Goal: Task Accomplishment & Management: Use online tool/utility

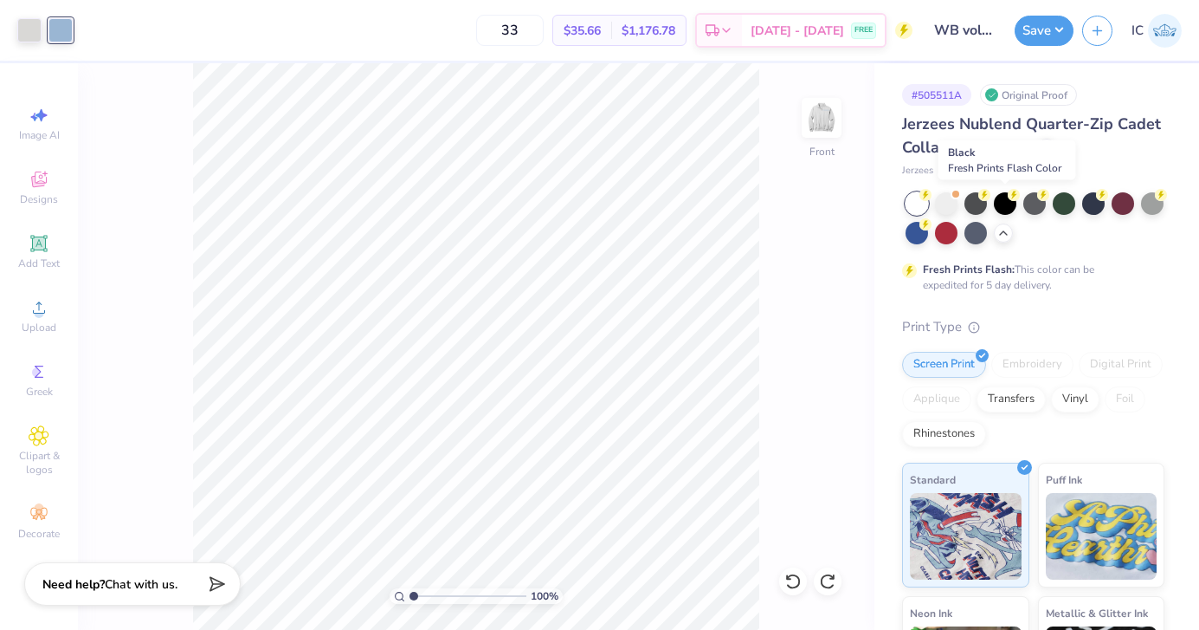
click at [1005, 206] on div at bounding box center [1005, 203] width 23 height 23
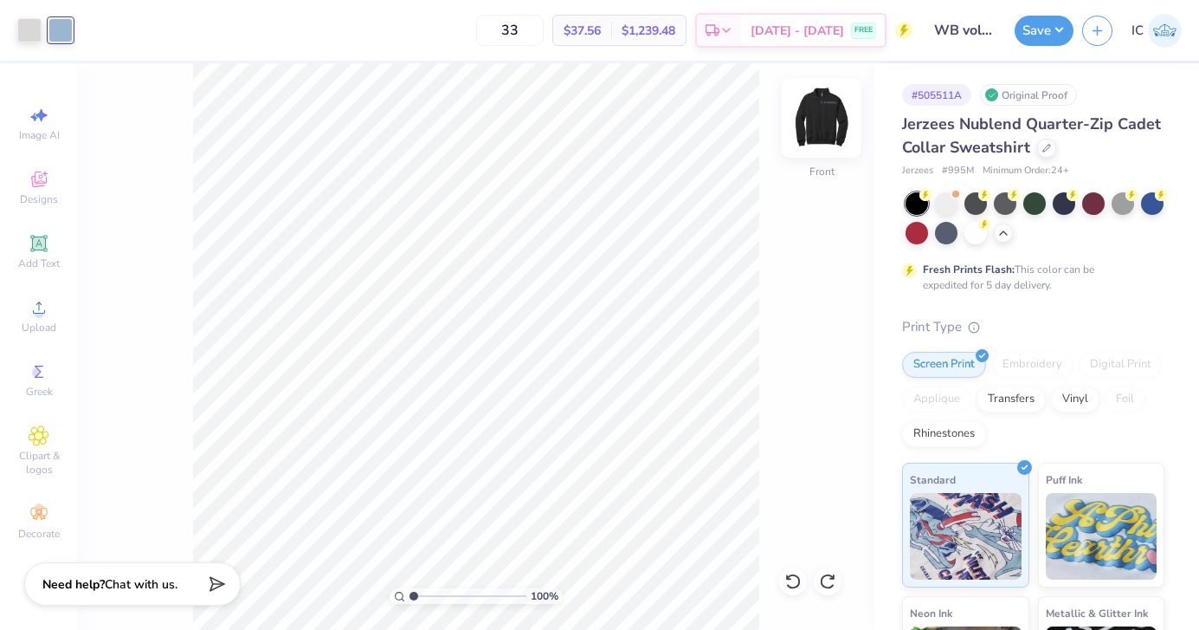
click at [818, 119] on img at bounding box center [821, 117] width 69 height 69
click at [816, 120] on img at bounding box center [821, 117] width 69 height 69
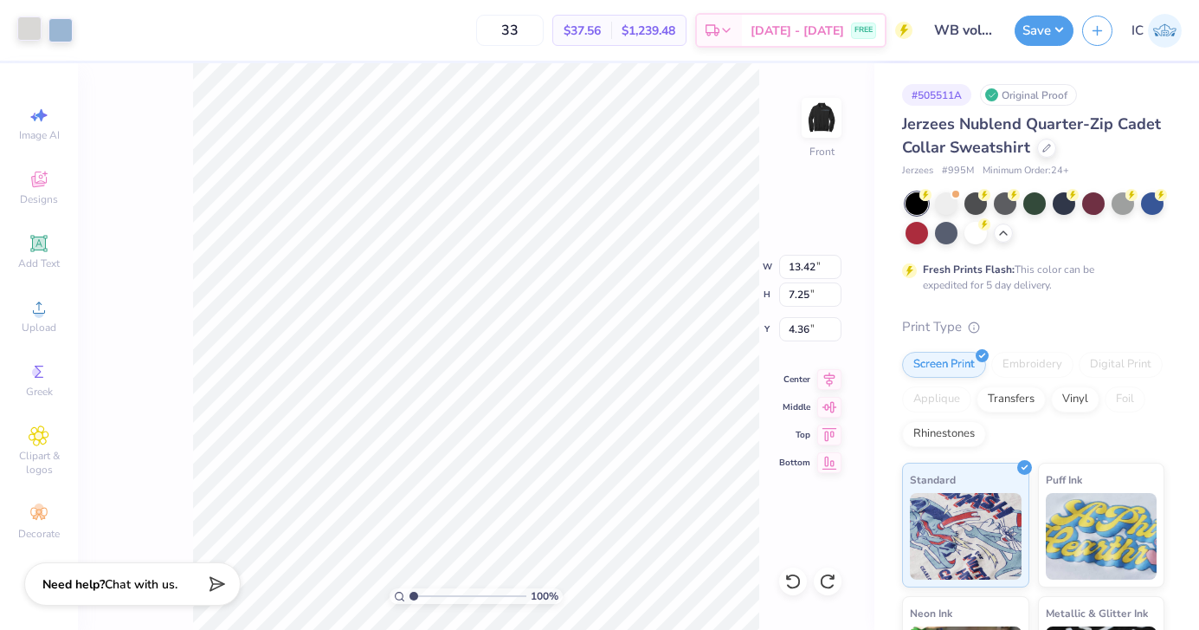
click at [31, 30] on div at bounding box center [29, 28] width 24 height 24
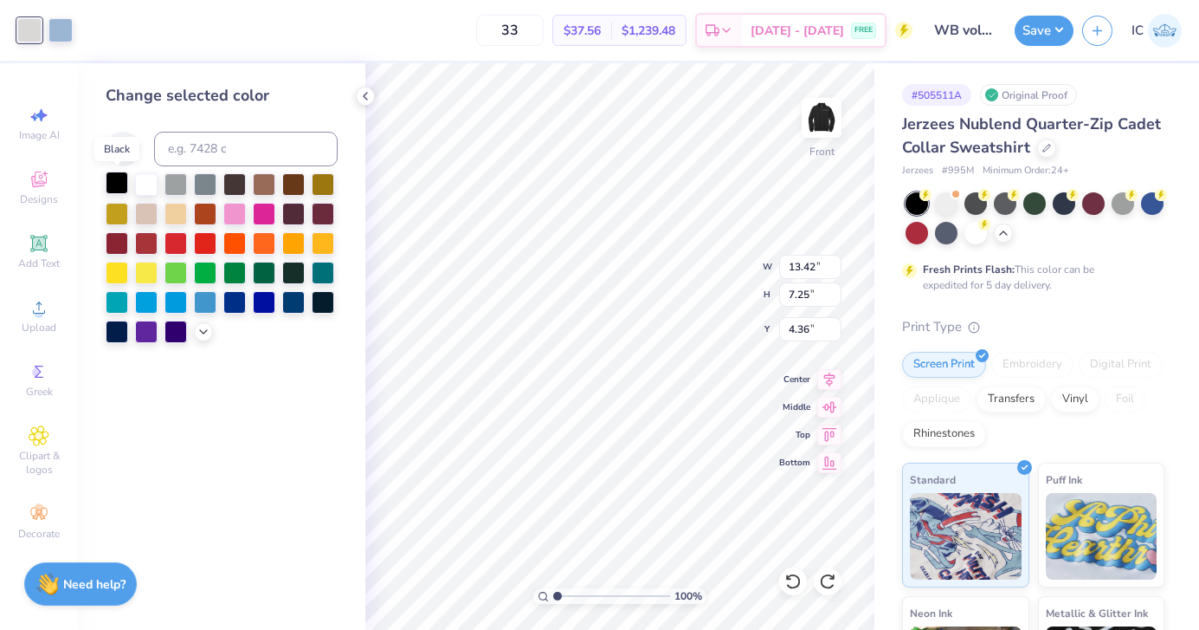
click at [119, 180] on div at bounding box center [117, 182] width 23 height 23
click at [124, 139] on icon at bounding box center [123, 149] width 21 height 21
click at [144, 175] on div at bounding box center [146, 182] width 23 height 23
click at [123, 184] on div at bounding box center [117, 182] width 23 height 23
click at [126, 145] on icon at bounding box center [123, 148] width 15 height 15
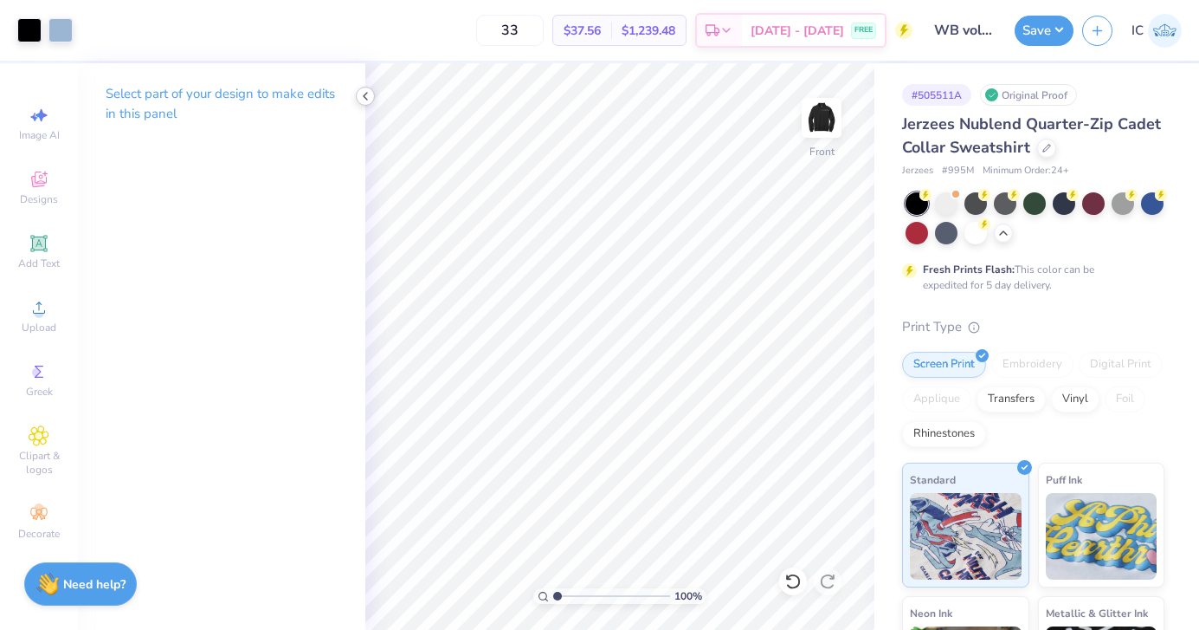
click at [371, 94] on icon at bounding box center [366, 96] width 14 height 14
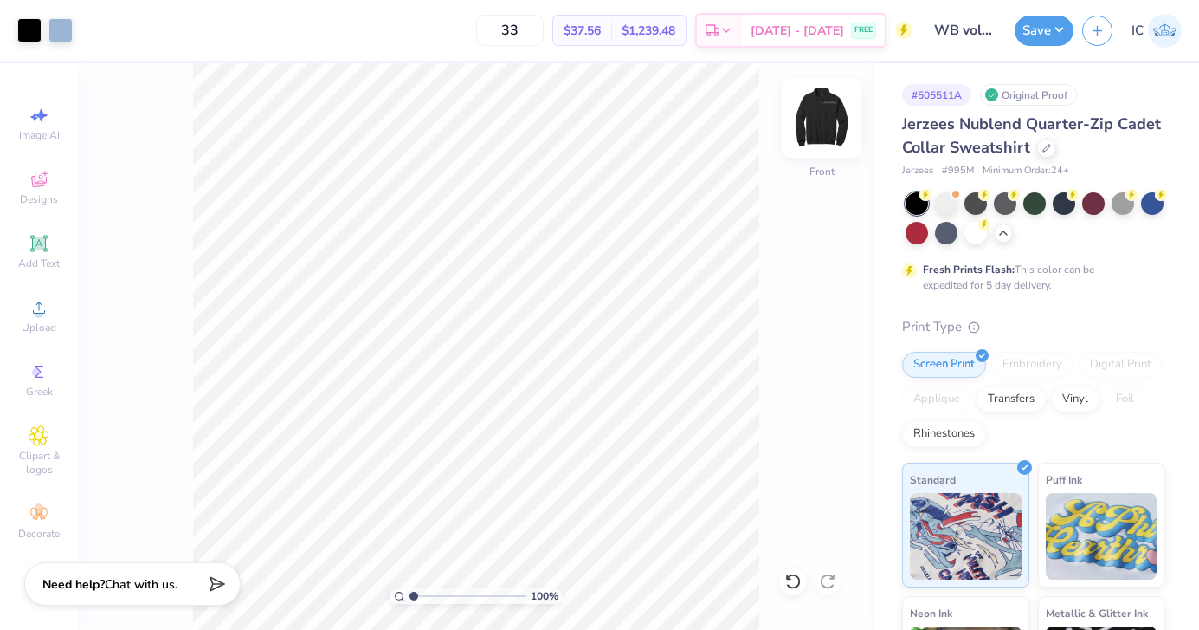
click at [821, 126] on img at bounding box center [821, 117] width 69 height 69
click at [821, 126] on img at bounding box center [821, 117] width 35 height 35
click at [53, 325] on span "Upload" at bounding box center [39, 327] width 35 height 14
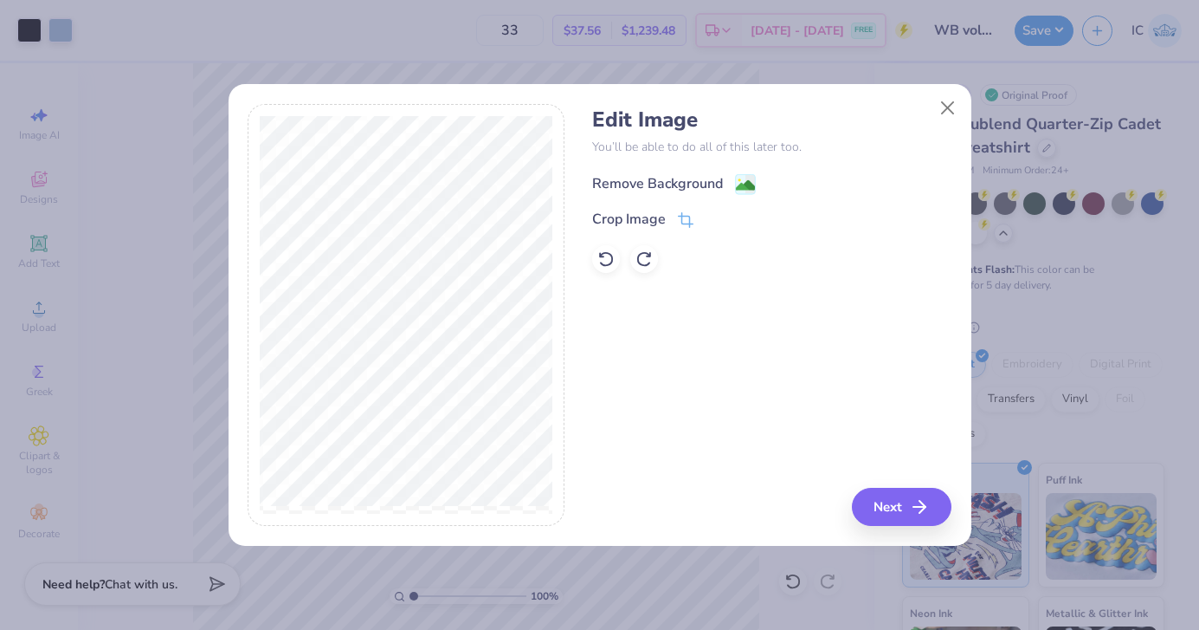
click at [745, 179] on image at bounding box center [745, 185] width 19 height 19
click at [925, 501] on polyline "button" at bounding box center [928, 507] width 6 height 12
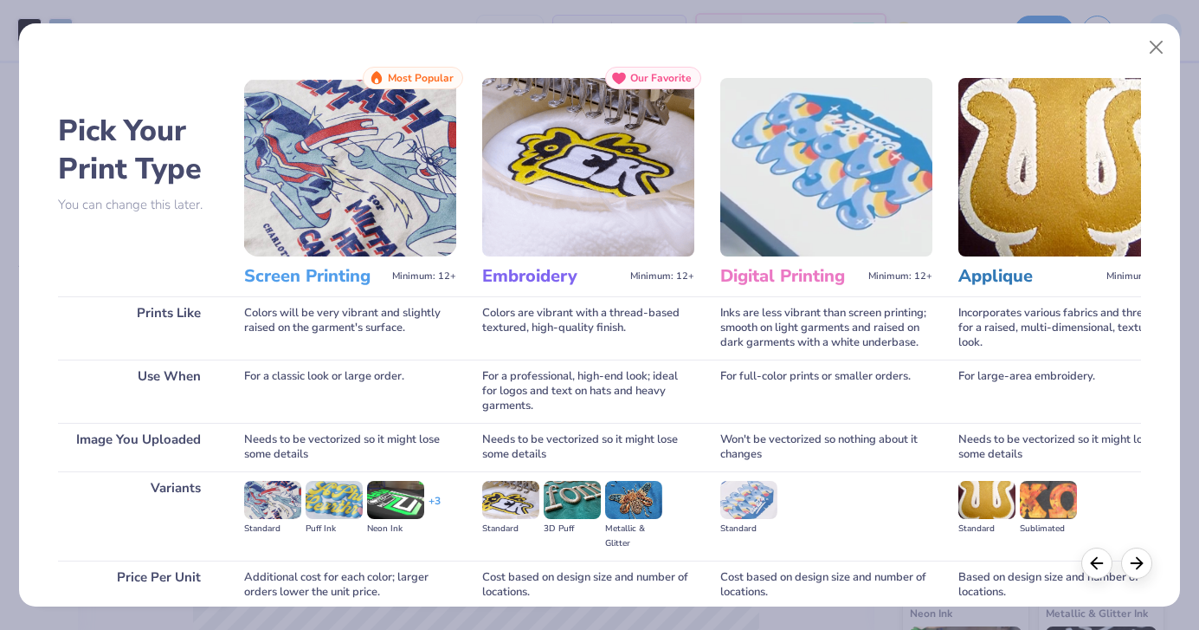
scroll to position [147, 0]
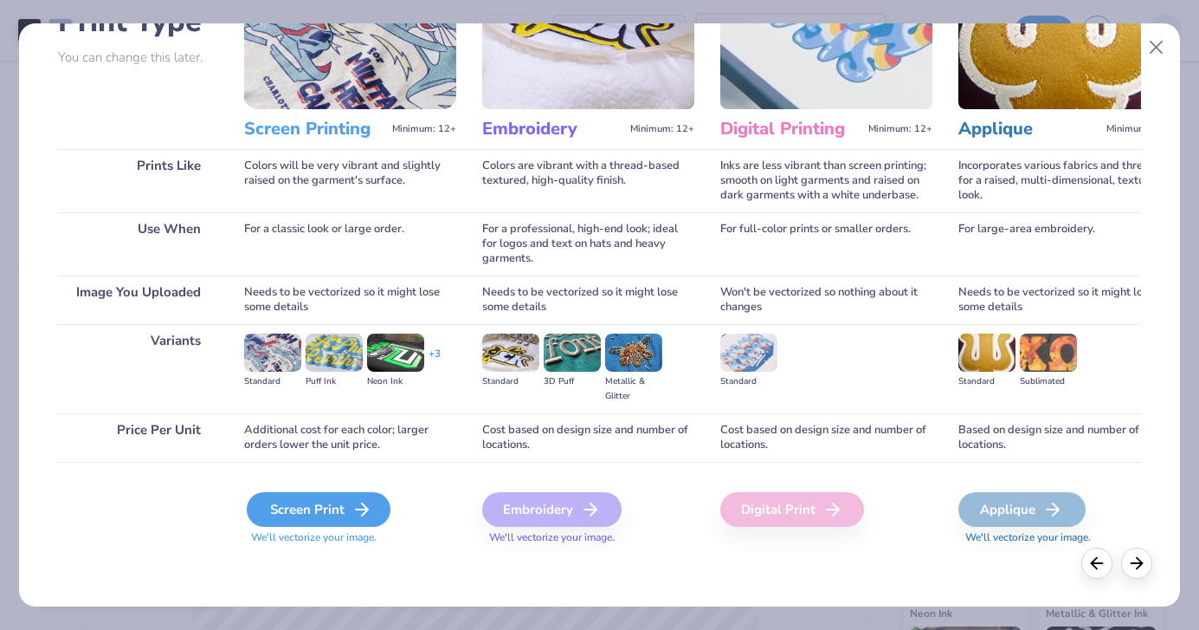
click at [301, 505] on div "Screen Print" at bounding box center [319, 509] width 144 height 35
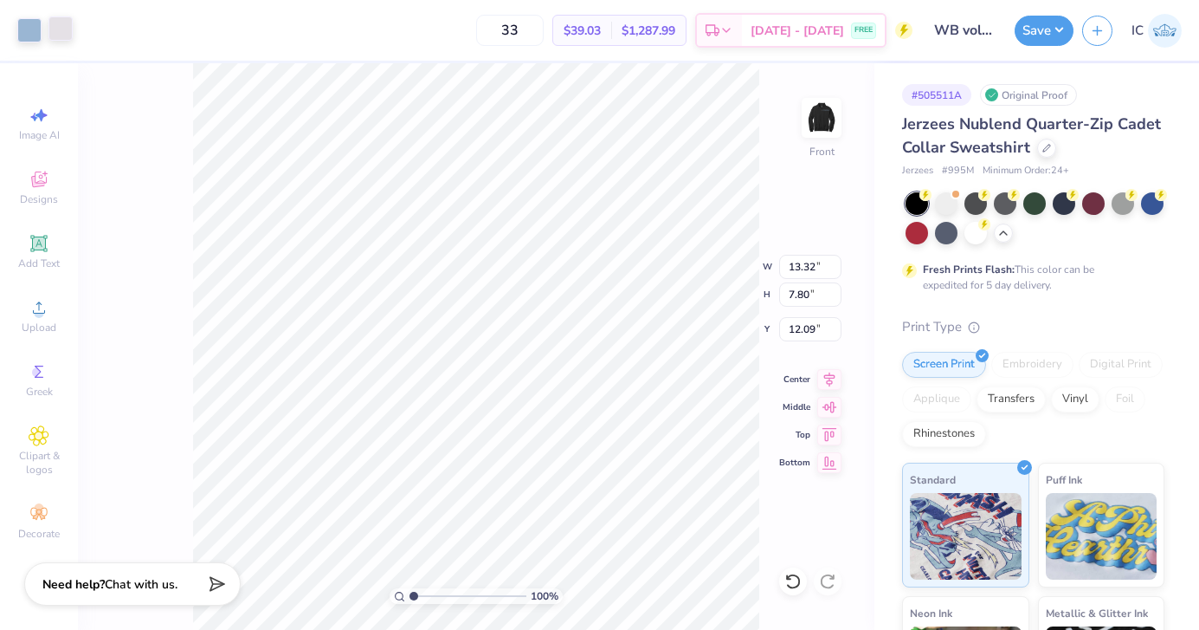
click at [60, 36] on div at bounding box center [60, 28] width 24 height 24
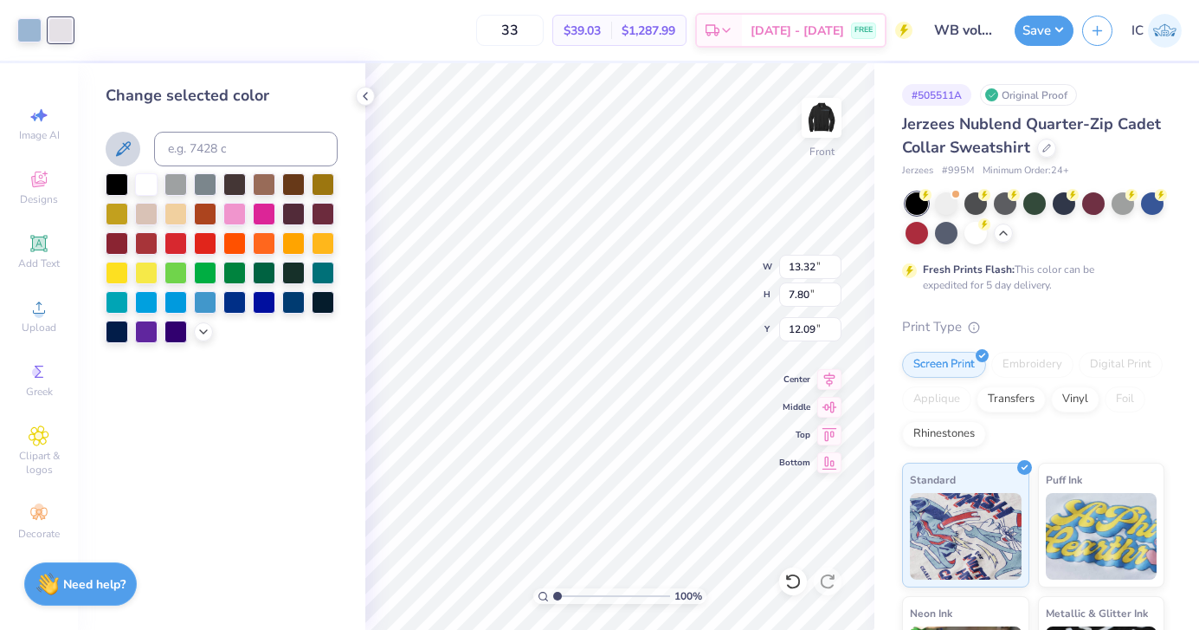
click at [130, 144] on icon at bounding box center [123, 148] width 15 height 15
click at [121, 182] on div at bounding box center [117, 182] width 23 height 23
type input "1.40"
type input "13.42"
type input "7.25"
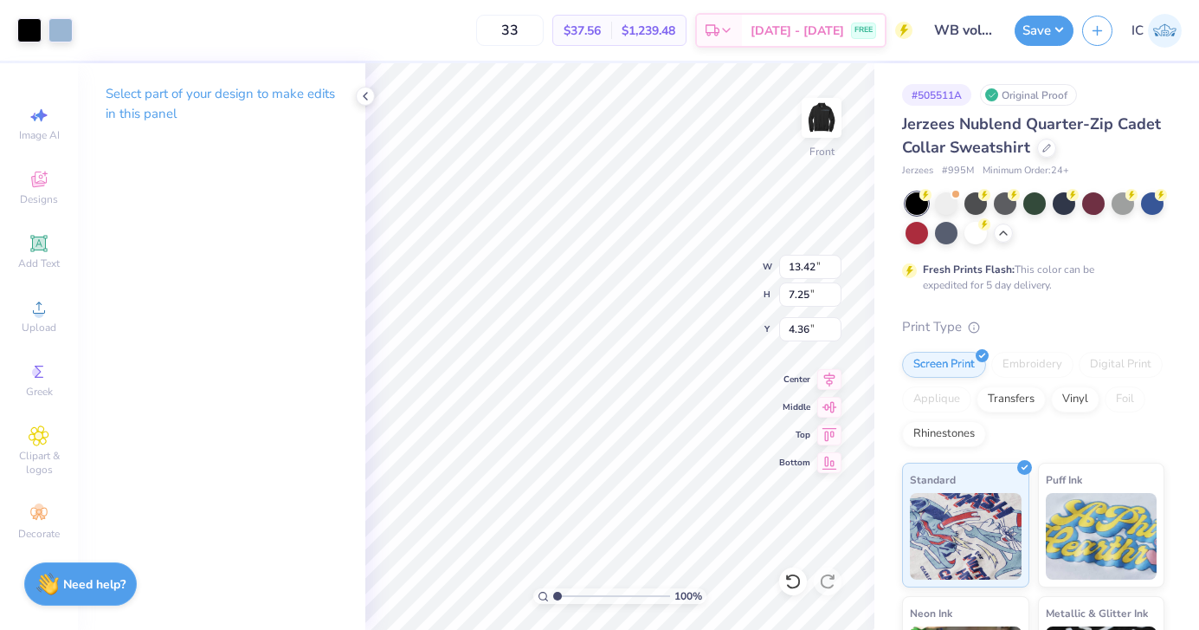
type input "16.06"
type input "13.32"
type input "7.80"
type input "4.70"
type input "13.48"
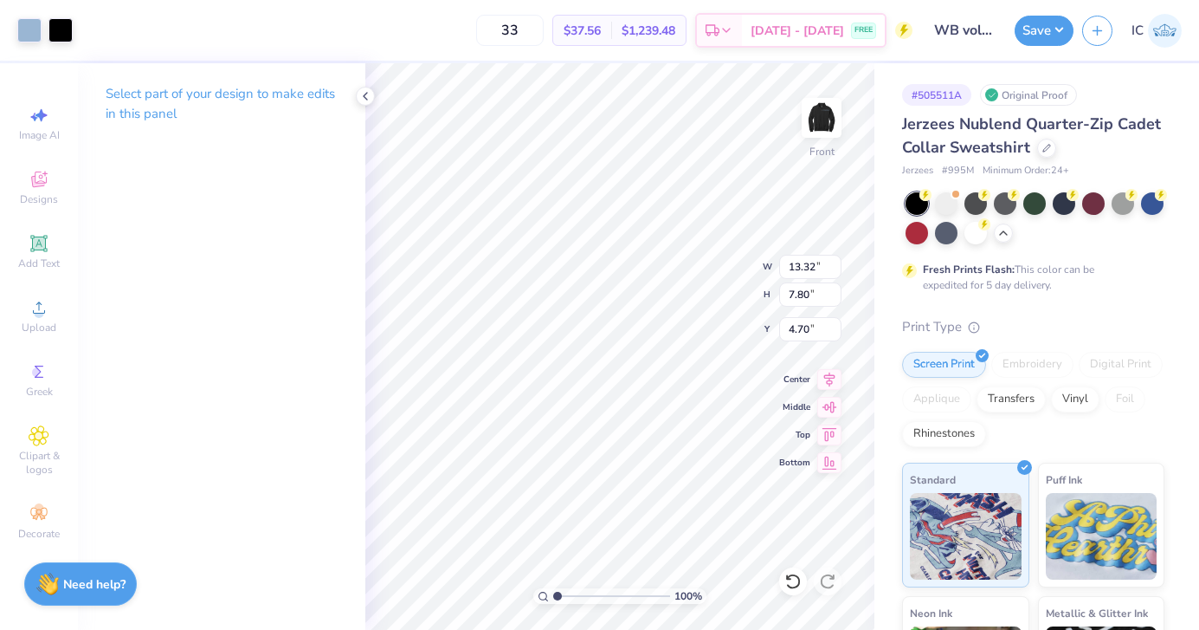
type input "7.54"
type input "4.69"
type input "4.00"
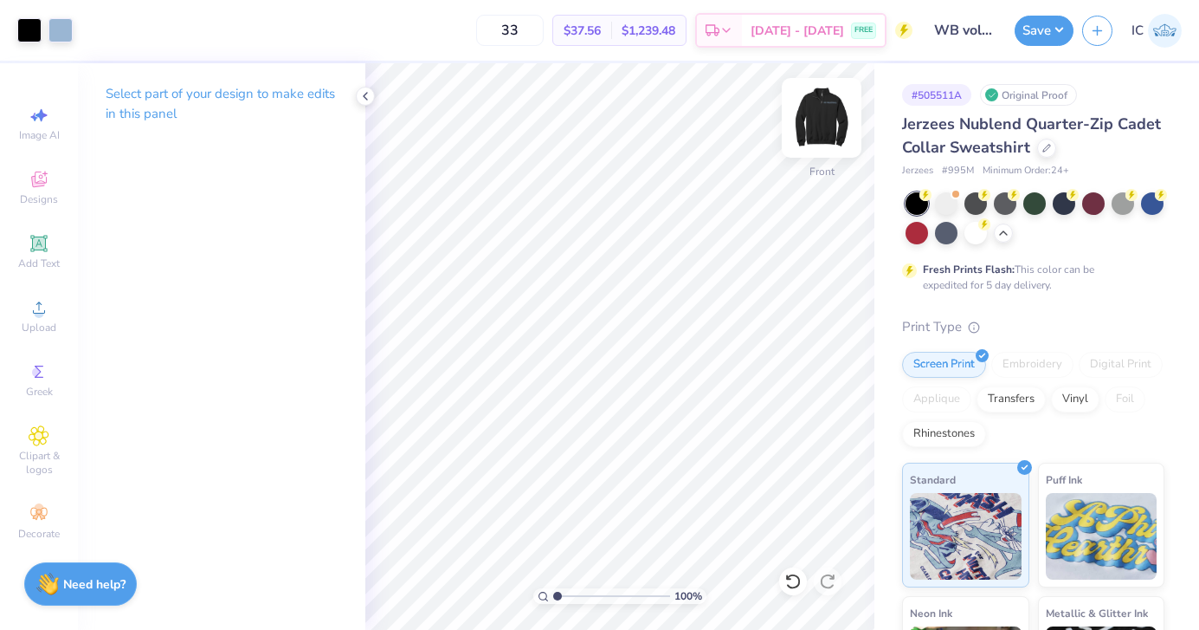
click at [828, 131] on img at bounding box center [821, 117] width 69 height 69
click at [363, 94] on icon at bounding box center [366, 96] width 14 height 14
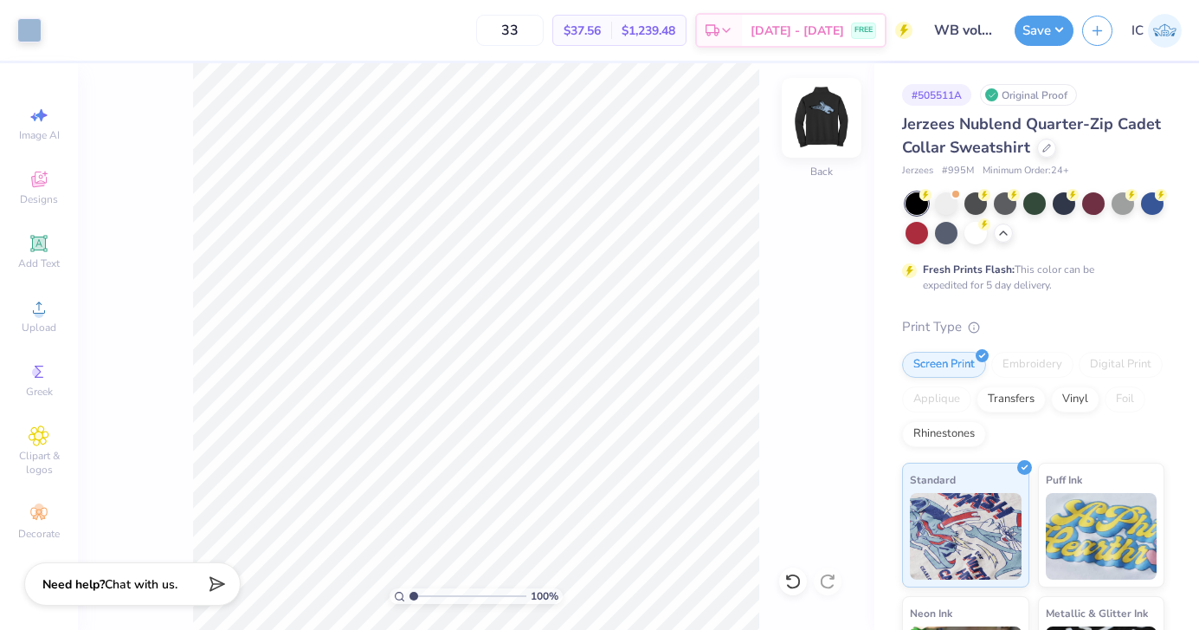
click at [821, 138] on img at bounding box center [821, 117] width 69 height 69
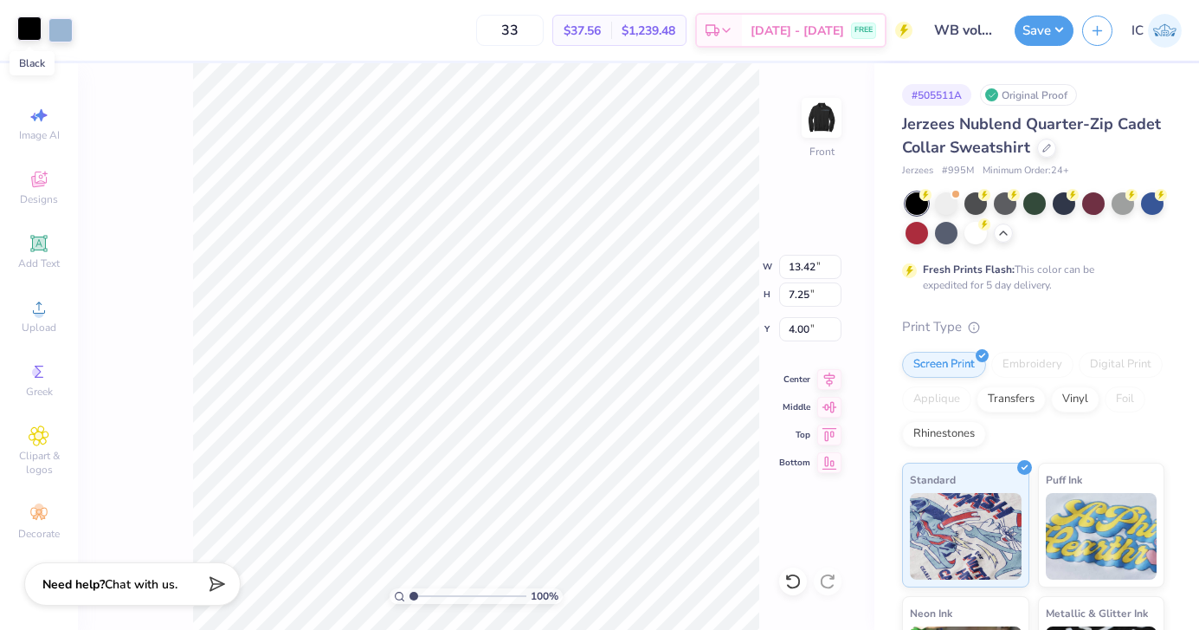
click at [24, 23] on div at bounding box center [29, 28] width 24 height 24
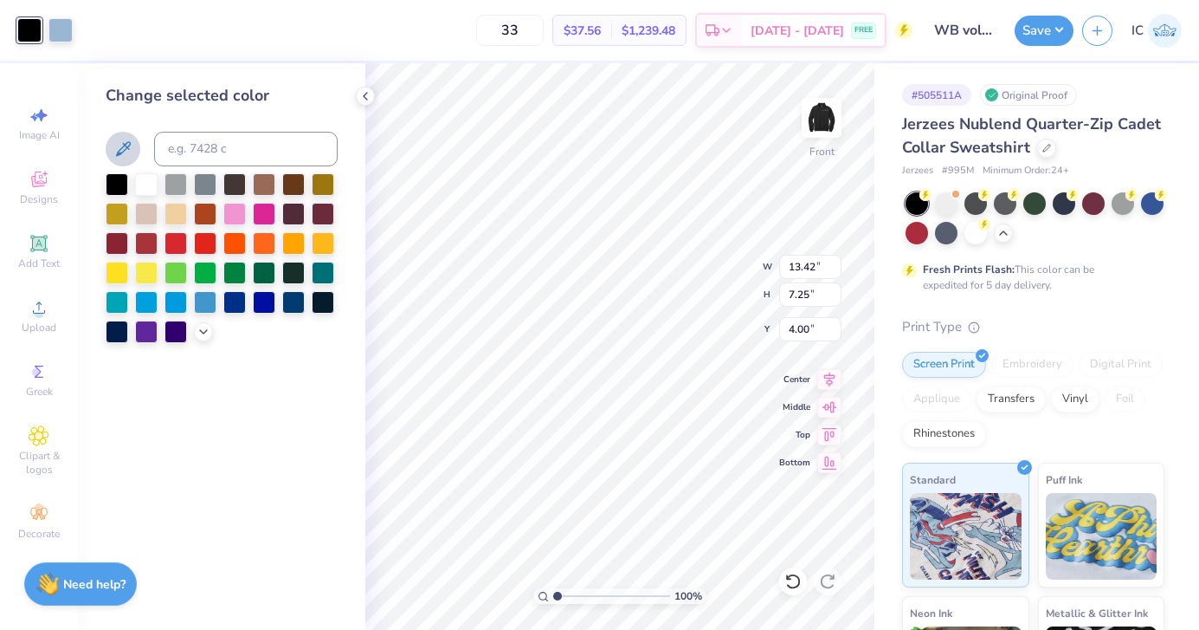
click at [132, 153] on icon at bounding box center [123, 149] width 21 height 21
click at [128, 151] on icon at bounding box center [123, 149] width 21 height 21
click at [359, 92] on icon at bounding box center [366, 96] width 14 height 14
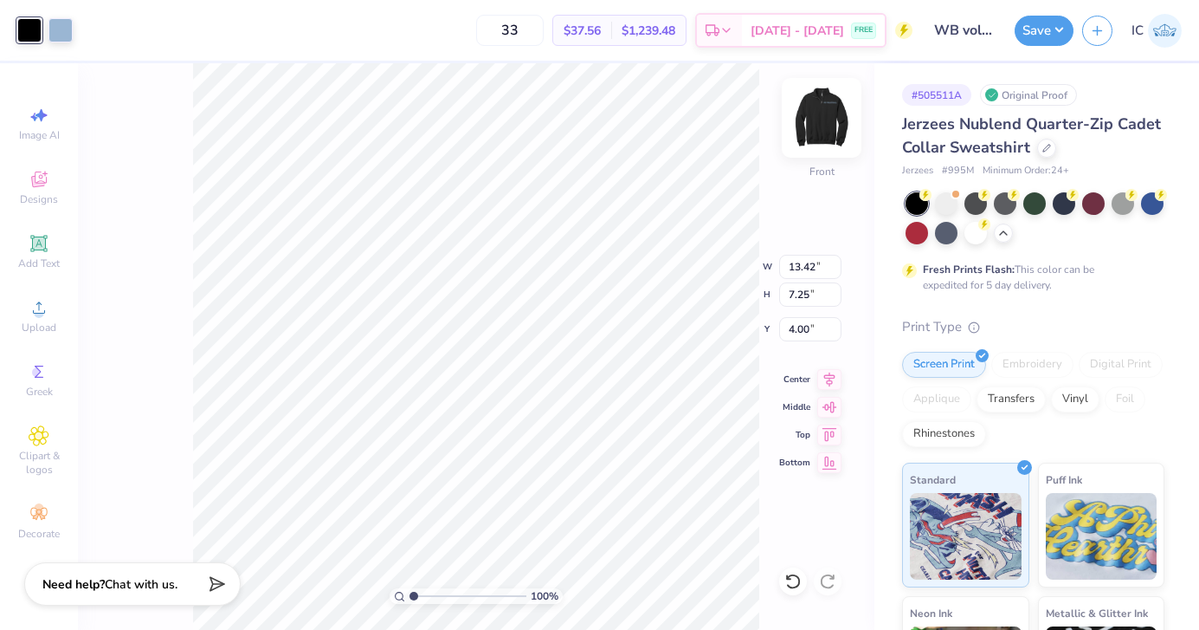
click at [809, 126] on img at bounding box center [821, 117] width 69 height 69
click at [829, 119] on img at bounding box center [821, 117] width 69 height 69
